Goal: Information Seeking & Learning: Learn about a topic

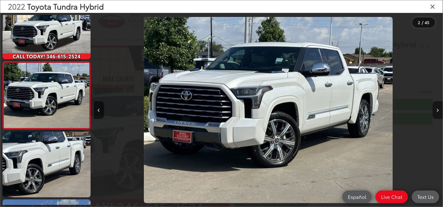
click at [436, 111] on button "Next image" at bounding box center [437, 110] width 10 height 18
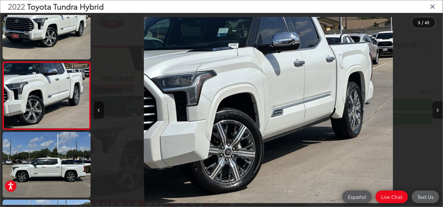
click at [436, 112] on button "Next image" at bounding box center [437, 110] width 10 height 18
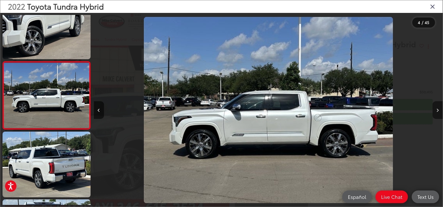
scroll to position [0, 1047]
click at [436, 112] on button "Next image" at bounding box center [437, 110] width 10 height 18
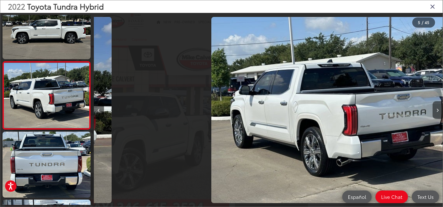
scroll to position [0, 1395]
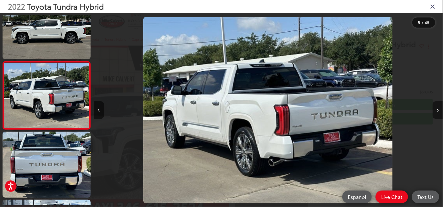
click at [436, 112] on button "Next image" at bounding box center [437, 110] width 10 height 18
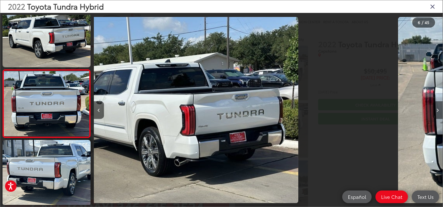
scroll to position [294, 0]
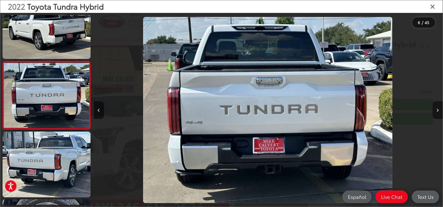
click at [436, 113] on button "Next image" at bounding box center [437, 110] width 10 height 18
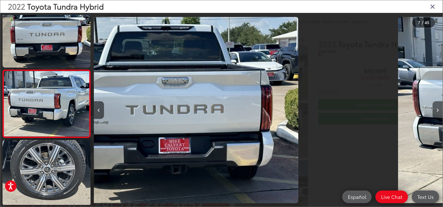
scroll to position [362, 0]
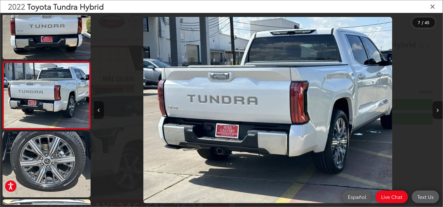
click at [436, 113] on button "Next image" at bounding box center [437, 110] width 10 height 18
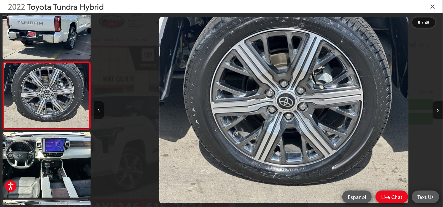
scroll to position [0, 2442]
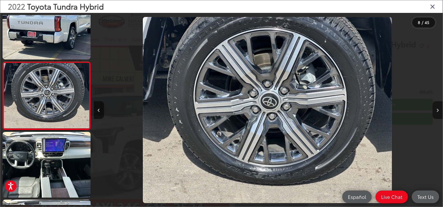
click at [435, 112] on button "Next image" at bounding box center [437, 110] width 10 height 18
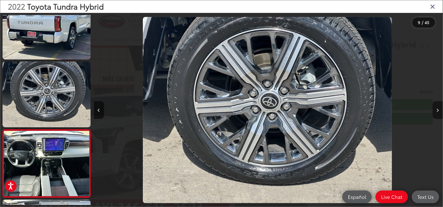
scroll to position [0, 0]
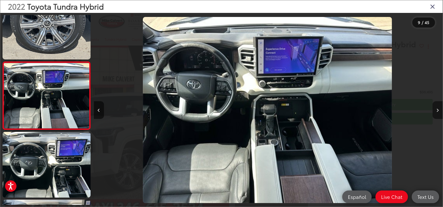
click at [436, 112] on button "Next image" at bounding box center [437, 110] width 10 height 18
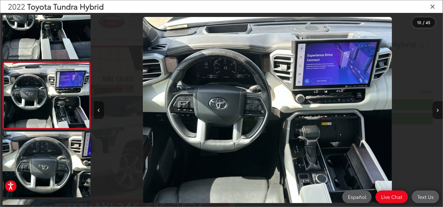
click at [436, 112] on icon "Next image" at bounding box center [437, 111] width 2 height 4
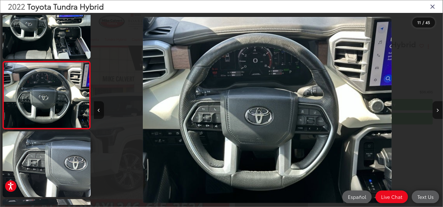
click at [436, 111] on button "Next image" at bounding box center [437, 110] width 10 height 18
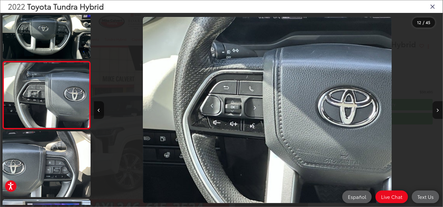
click at [434, 112] on button "Next image" at bounding box center [437, 110] width 10 height 18
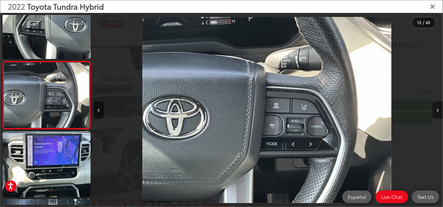
click at [434, 112] on button "Next image" at bounding box center [437, 110] width 10 height 18
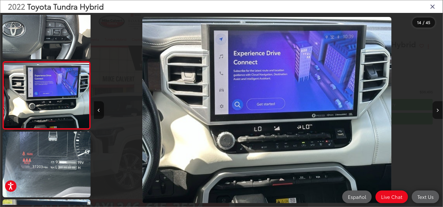
click at [434, 112] on button "Next image" at bounding box center [437, 110] width 10 height 18
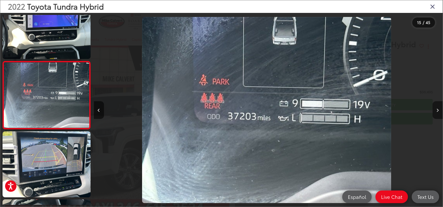
click at [436, 110] on button "Next image" at bounding box center [437, 110] width 10 height 18
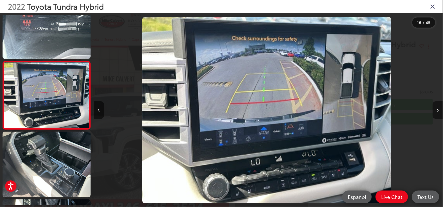
click at [436, 109] on button "Next image" at bounding box center [437, 110] width 10 height 18
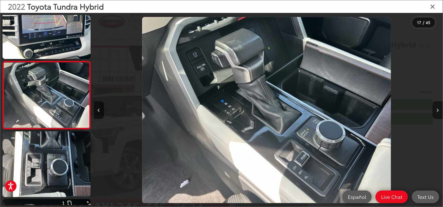
click at [435, 109] on button "Next image" at bounding box center [437, 110] width 10 height 18
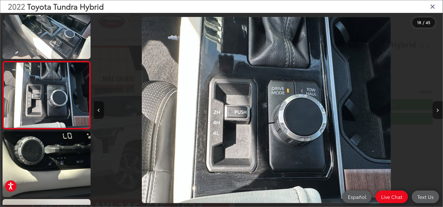
click at [439, 109] on button "Next image" at bounding box center [437, 110] width 10 height 18
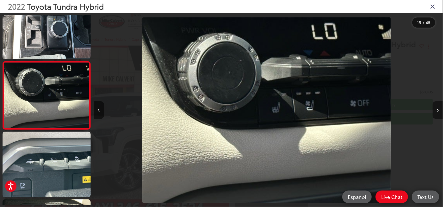
click at [436, 109] on icon "Next image" at bounding box center [437, 111] width 2 height 4
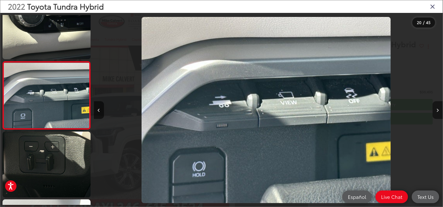
click at [435, 111] on button "Next image" at bounding box center [437, 110] width 10 height 18
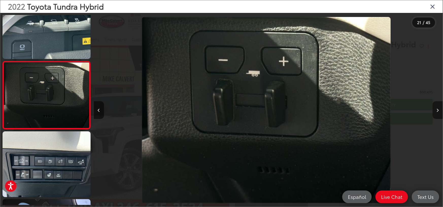
click at [437, 110] on icon "Next image" at bounding box center [437, 111] width 2 height 4
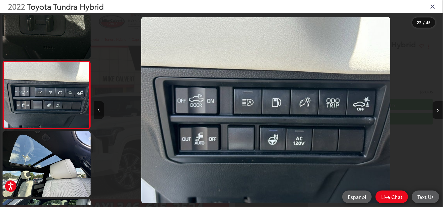
click at [439, 111] on button "Next image" at bounding box center [437, 110] width 10 height 18
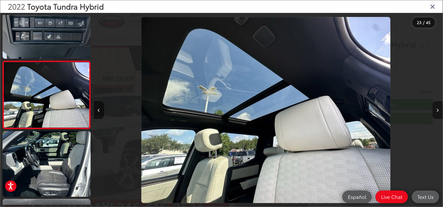
click at [435, 109] on button "Next image" at bounding box center [437, 110] width 10 height 18
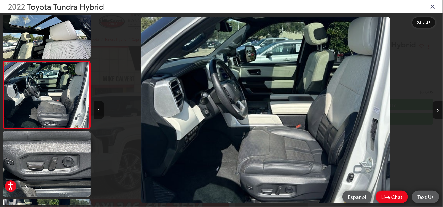
click at [437, 111] on icon "Next image" at bounding box center [437, 111] width 2 height 4
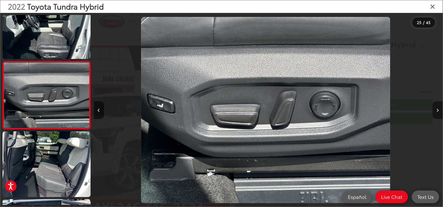
click at [437, 111] on icon "Next image" at bounding box center [437, 111] width 2 height 4
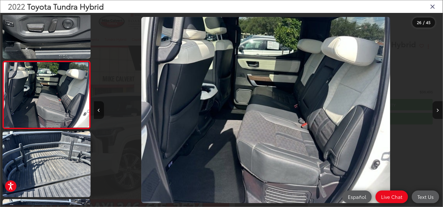
click at [436, 111] on button "Next image" at bounding box center [437, 110] width 10 height 18
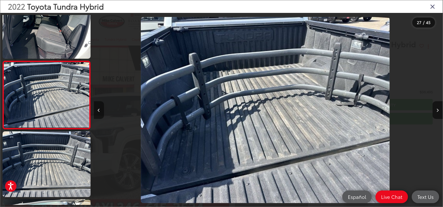
click at [99, 110] on icon "Previous image" at bounding box center [99, 111] width 2 height 4
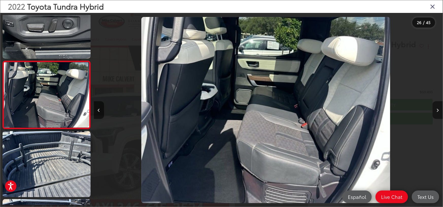
click at [437, 110] on icon "Next image" at bounding box center [437, 111] width 2 height 4
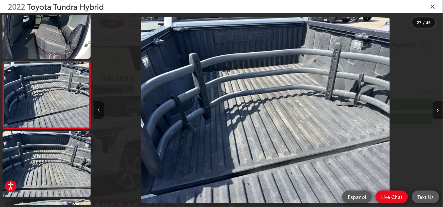
click at [437, 110] on icon "Next image" at bounding box center [437, 111] width 2 height 4
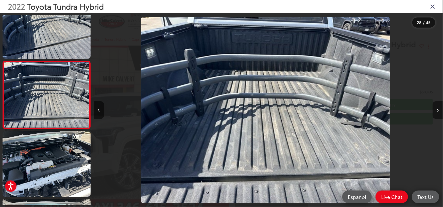
click at [437, 111] on icon "Next image" at bounding box center [437, 111] width 2 height 4
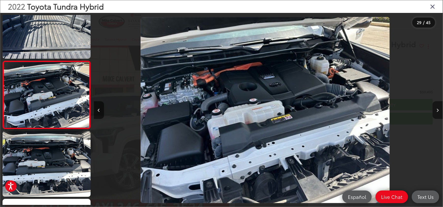
click at [436, 110] on button "Next image" at bounding box center [437, 110] width 10 height 18
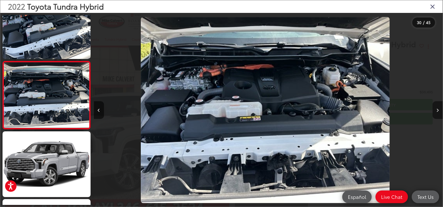
click at [436, 110] on button "Next image" at bounding box center [437, 110] width 10 height 18
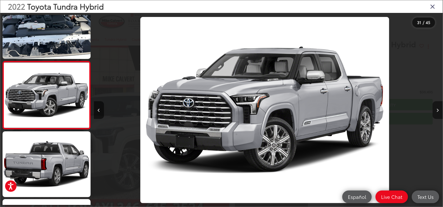
click at [437, 111] on button "Next image" at bounding box center [437, 110] width 10 height 18
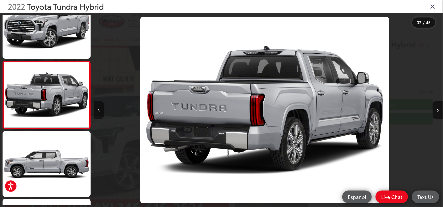
click at [100, 109] on icon "Previous image" at bounding box center [99, 111] width 2 height 4
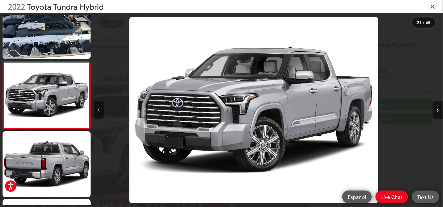
click at [100, 109] on button "Previous image" at bounding box center [99, 110] width 10 height 18
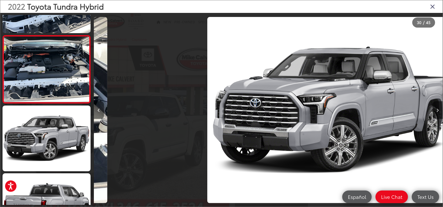
click at [100, 110] on button "Previous image" at bounding box center [99, 110] width 10 height 18
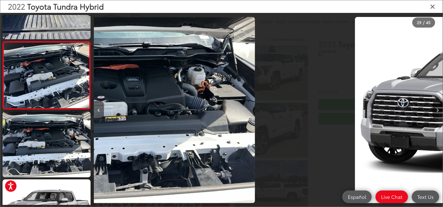
click at [100, 110] on button "Previous image" at bounding box center [99, 110] width 10 height 18
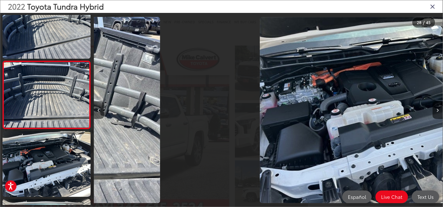
click at [99, 110] on button "Previous image" at bounding box center [99, 110] width 10 height 18
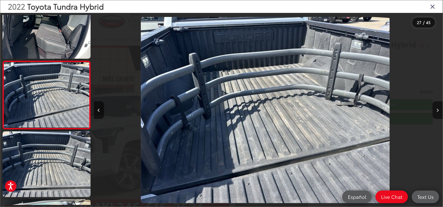
drag, startPoint x: 99, startPoint y: 111, endPoint x: 140, endPoint y: 103, distance: 42.3
click at [99, 110] on icon "Previous image" at bounding box center [99, 111] width 2 height 4
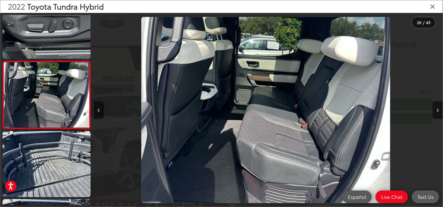
click at [431, 9] on icon "Close gallery" at bounding box center [432, 6] width 5 height 7
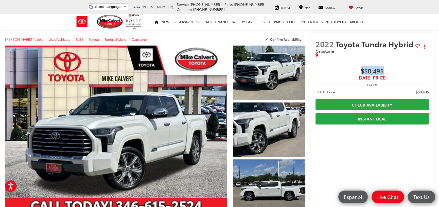
drag, startPoint x: 361, startPoint y: 70, endPoint x: 404, endPoint y: 72, distance: 43.6
click at [404, 72] on span "$50,495" at bounding box center [371, 72] width 113 height 8
click at [334, 54] on div at bounding box center [365, 56] width 100 height 4
drag, startPoint x: 363, startPoint y: 73, endPoint x: 395, endPoint y: 73, distance: 32.2
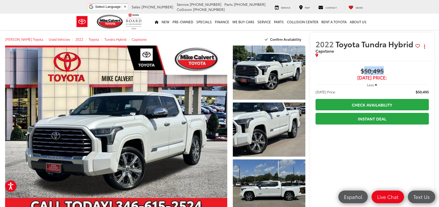
click at [395, 73] on span "$50,495" at bounding box center [371, 72] width 113 height 8
click at [391, 72] on span "$50,495" at bounding box center [371, 72] width 113 height 8
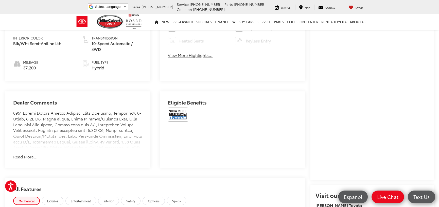
scroll to position [355, 0]
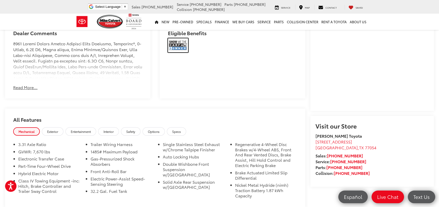
click at [181, 40] on img at bounding box center [178, 45] width 20 height 14
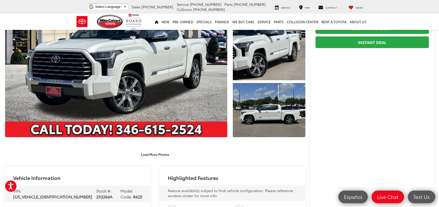
scroll to position [0, 0]
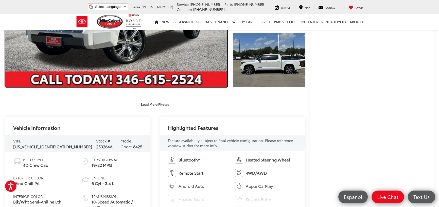
scroll to position [228, 0]
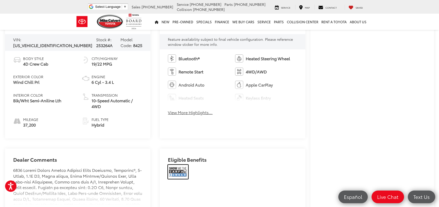
drag, startPoint x: 180, startPoint y: 170, endPoint x: 265, endPoint y: 73, distance: 129.4
click at [179, 170] on img at bounding box center [178, 172] width 20 height 14
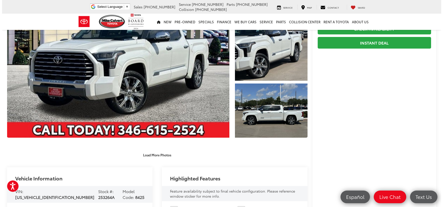
scroll to position [0, 0]
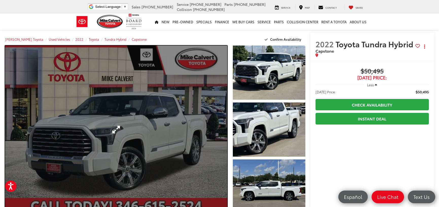
click at [150, 99] on link "Expand Photo 0" at bounding box center [116, 130] width 222 height 168
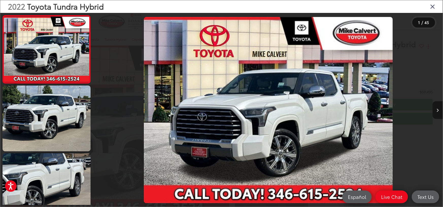
click at [435, 110] on button "Next image" at bounding box center [437, 110] width 10 height 18
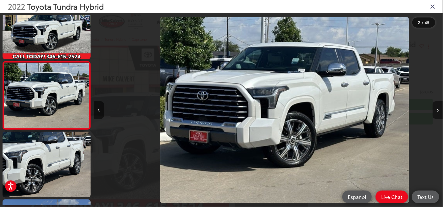
scroll to position [0, 349]
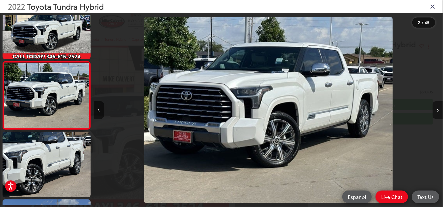
click at [435, 110] on button "Next image" at bounding box center [437, 110] width 10 height 18
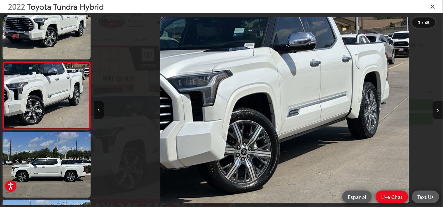
scroll to position [0, 697]
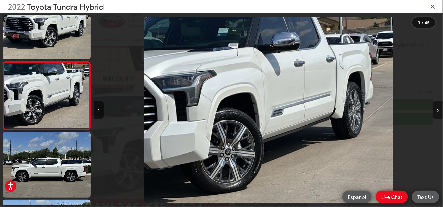
click at [439, 111] on button "Next image" at bounding box center [437, 110] width 10 height 18
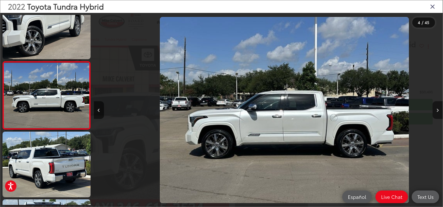
scroll to position [0, 1047]
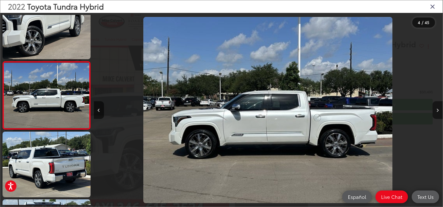
click at [439, 111] on button "Next image" at bounding box center [437, 110] width 10 height 18
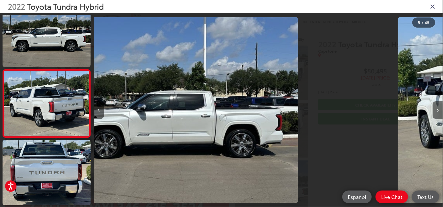
scroll to position [226, 0]
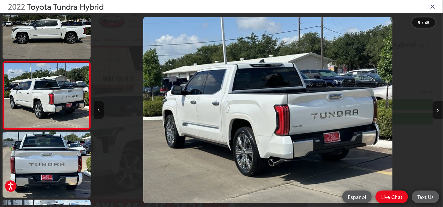
click at [439, 111] on button "Next image" at bounding box center [437, 110] width 10 height 18
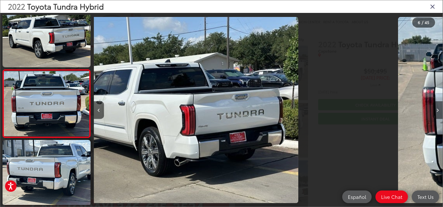
scroll to position [294, 0]
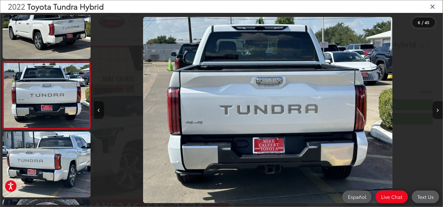
click at [437, 110] on icon "Next image" at bounding box center [437, 111] width 2 height 4
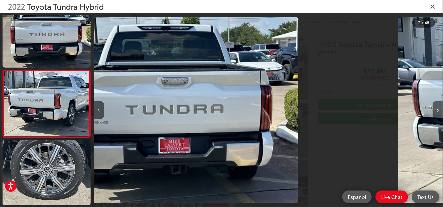
scroll to position [362, 0]
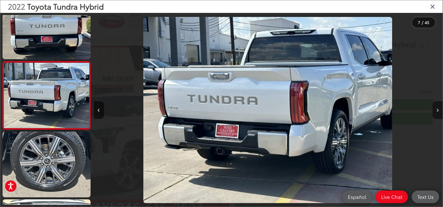
click at [436, 111] on button "Next image" at bounding box center [437, 110] width 10 height 18
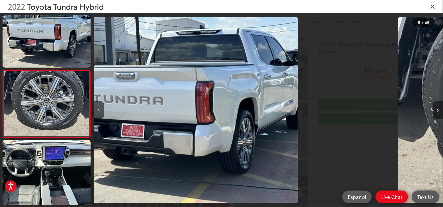
scroll to position [430, 0]
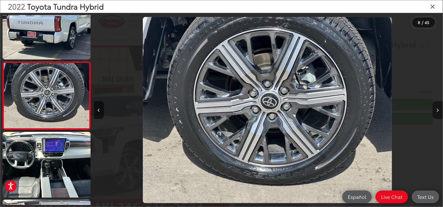
click at [436, 110] on icon "Next image" at bounding box center [437, 111] width 2 height 4
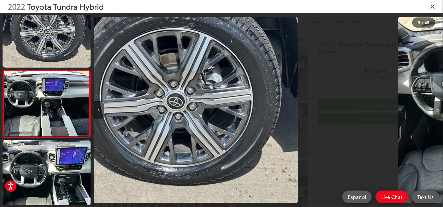
scroll to position [0, 0]
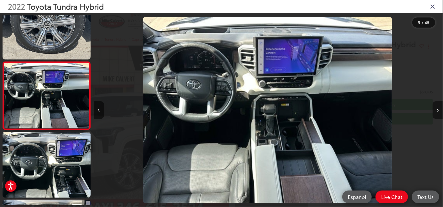
click at [436, 110] on icon "Next image" at bounding box center [437, 111] width 2 height 4
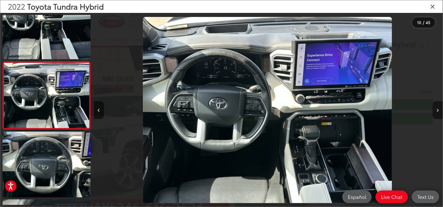
click at [436, 111] on button "Next image" at bounding box center [437, 110] width 10 height 18
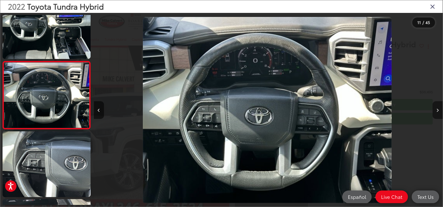
click at [437, 111] on icon "Next image" at bounding box center [437, 111] width 2 height 4
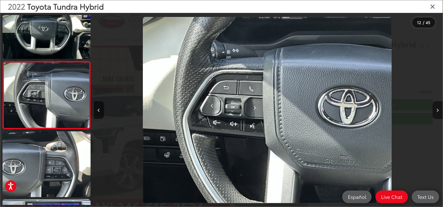
click at [437, 111] on icon "Next image" at bounding box center [437, 111] width 2 height 4
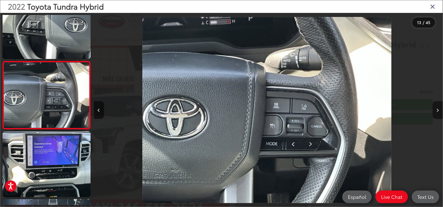
click at [437, 111] on icon "Next image" at bounding box center [437, 111] width 2 height 4
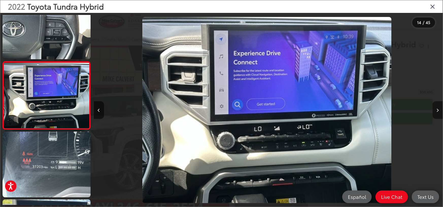
click at [439, 109] on button "Next image" at bounding box center [437, 110] width 10 height 18
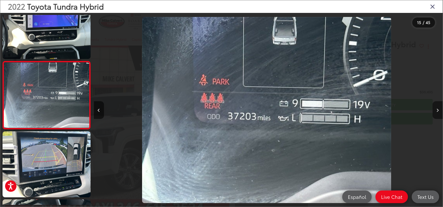
click at [439, 109] on button "Next image" at bounding box center [437, 110] width 10 height 18
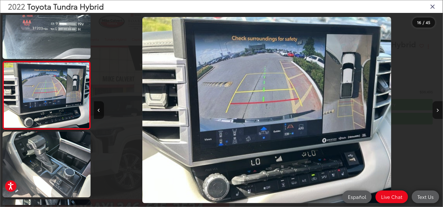
click at [439, 110] on button "Next image" at bounding box center [437, 110] width 10 height 18
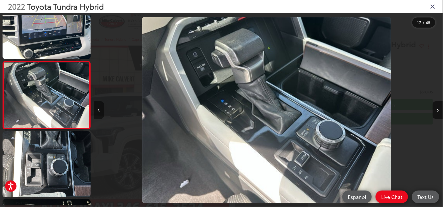
click at [99, 112] on button "Previous image" at bounding box center [99, 110] width 10 height 18
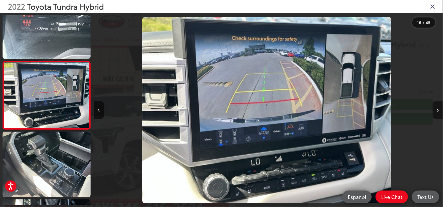
click at [434, 111] on button "Next image" at bounding box center [437, 110] width 10 height 18
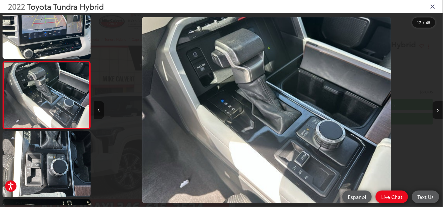
click at [439, 115] on button "Next image" at bounding box center [437, 110] width 10 height 18
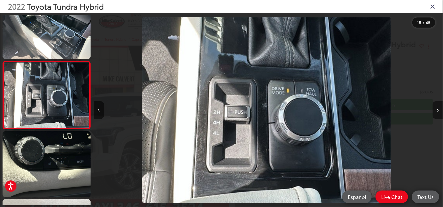
click at [438, 115] on button "Next image" at bounding box center [437, 110] width 10 height 18
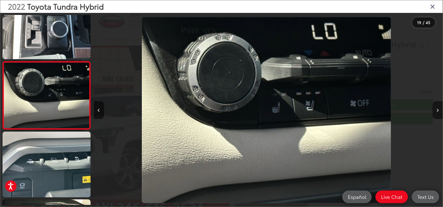
click at [437, 111] on icon "Next image" at bounding box center [437, 111] width 2 height 4
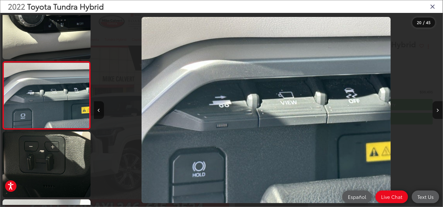
click at [436, 109] on icon "Next image" at bounding box center [437, 111] width 2 height 4
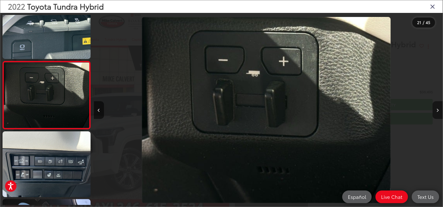
click at [436, 109] on icon "Next image" at bounding box center [437, 111] width 2 height 4
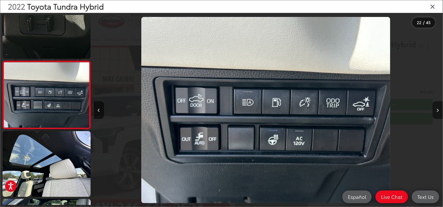
click at [436, 109] on icon "Next image" at bounding box center [437, 111] width 2 height 4
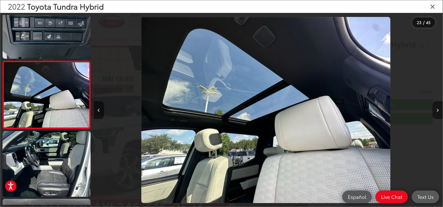
click at [437, 110] on icon "Next image" at bounding box center [437, 111] width 2 height 4
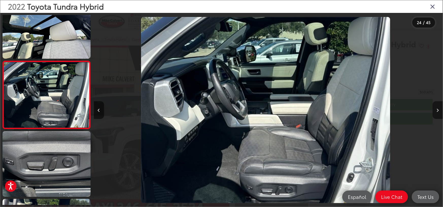
click at [439, 110] on button "Next image" at bounding box center [437, 110] width 10 height 18
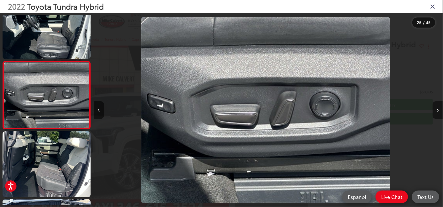
click at [439, 110] on button "Next image" at bounding box center [437, 110] width 10 height 18
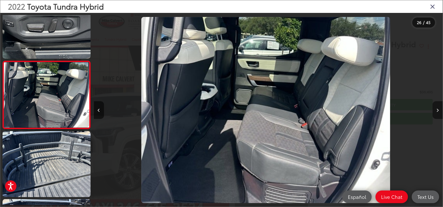
click at [437, 110] on icon "Next image" at bounding box center [437, 111] width 2 height 4
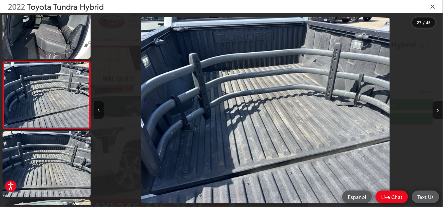
click at [436, 112] on icon "Next image" at bounding box center [437, 111] width 2 height 4
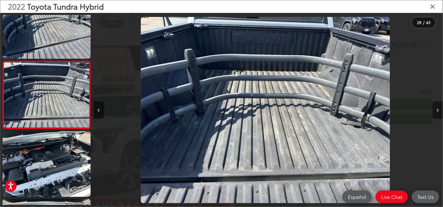
click at [435, 112] on button "Next image" at bounding box center [437, 110] width 10 height 18
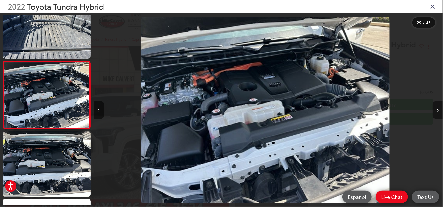
click at [433, 111] on button "Next image" at bounding box center [437, 110] width 10 height 18
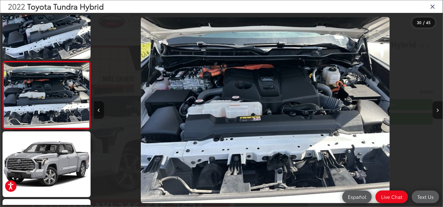
click at [433, 109] on button "Next image" at bounding box center [437, 110] width 10 height 18
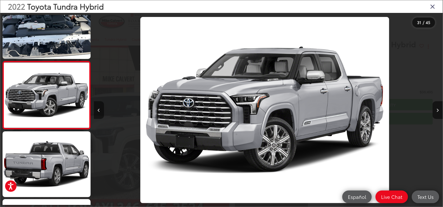
click at [97, 116] on button "Previous image" at bounding box center [99, 110] width 10 height 18
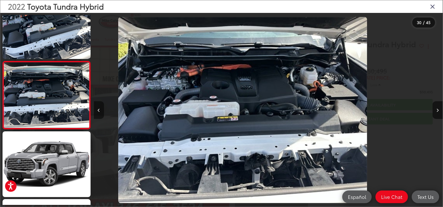
click at [98, 115] on button "Previous image" at bounding box center [99, 110] width 10 height 18
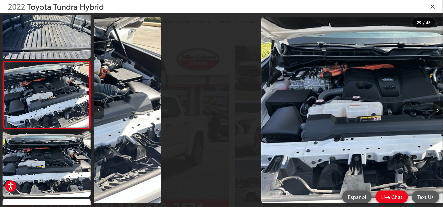
click at [98, 114] on button "Previous image" at bounding box center [99, 110] width 10 height 18
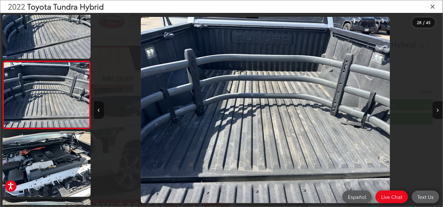
click at [432, 7] on icon "Close gallery" at bounding box center [432, 6] width 5 height 7
